Goal: Find specific page/section: Find specific page/section

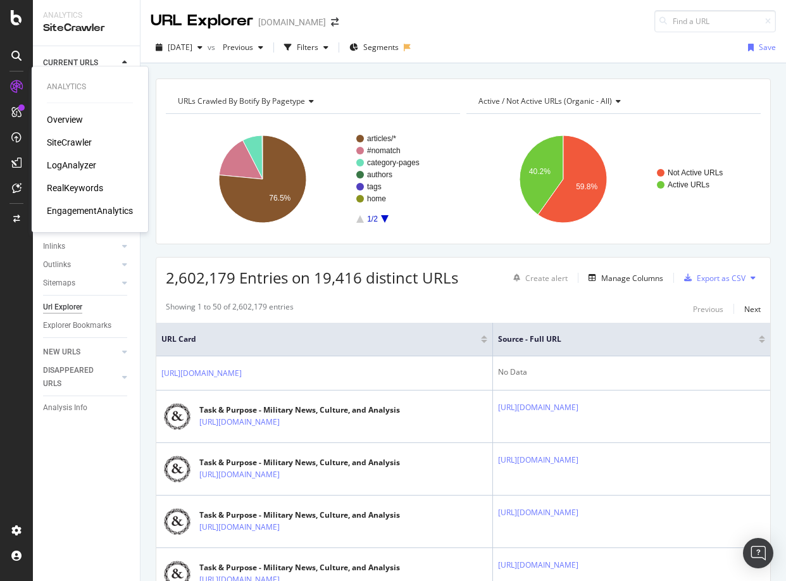
click at [66, 166] on div "LogAnalyzer" at bounding box center [71, 165] width 49 height 13
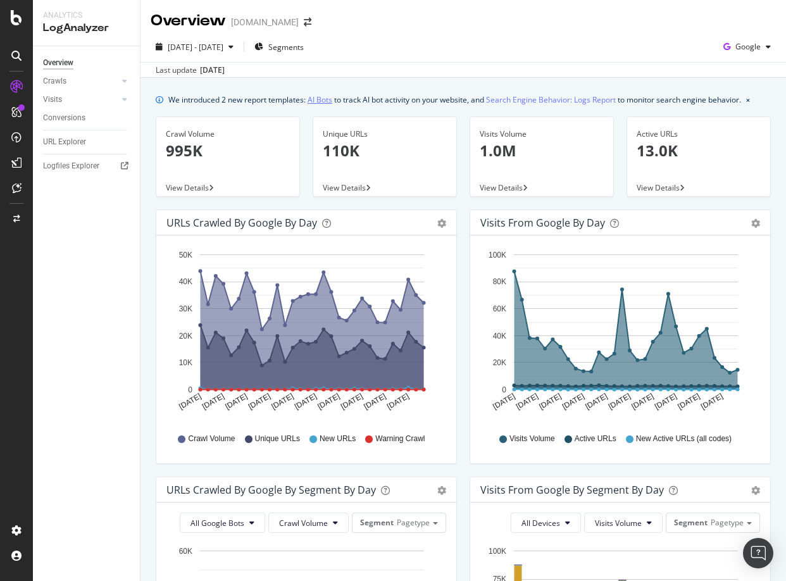
click at [324, 100] on link "AI Bots" at bounding box center [319, 99] width 25 height 13
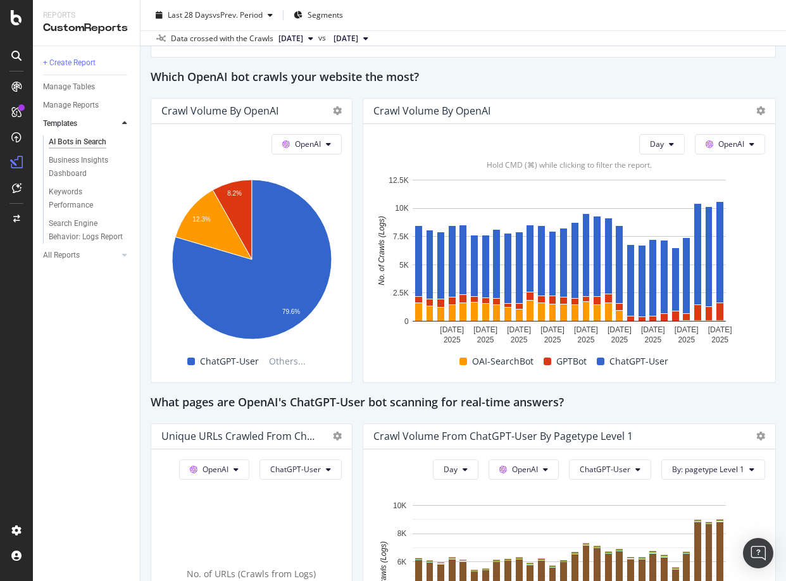
scroll to position [1082, 0]
